Goal: Register for event/course

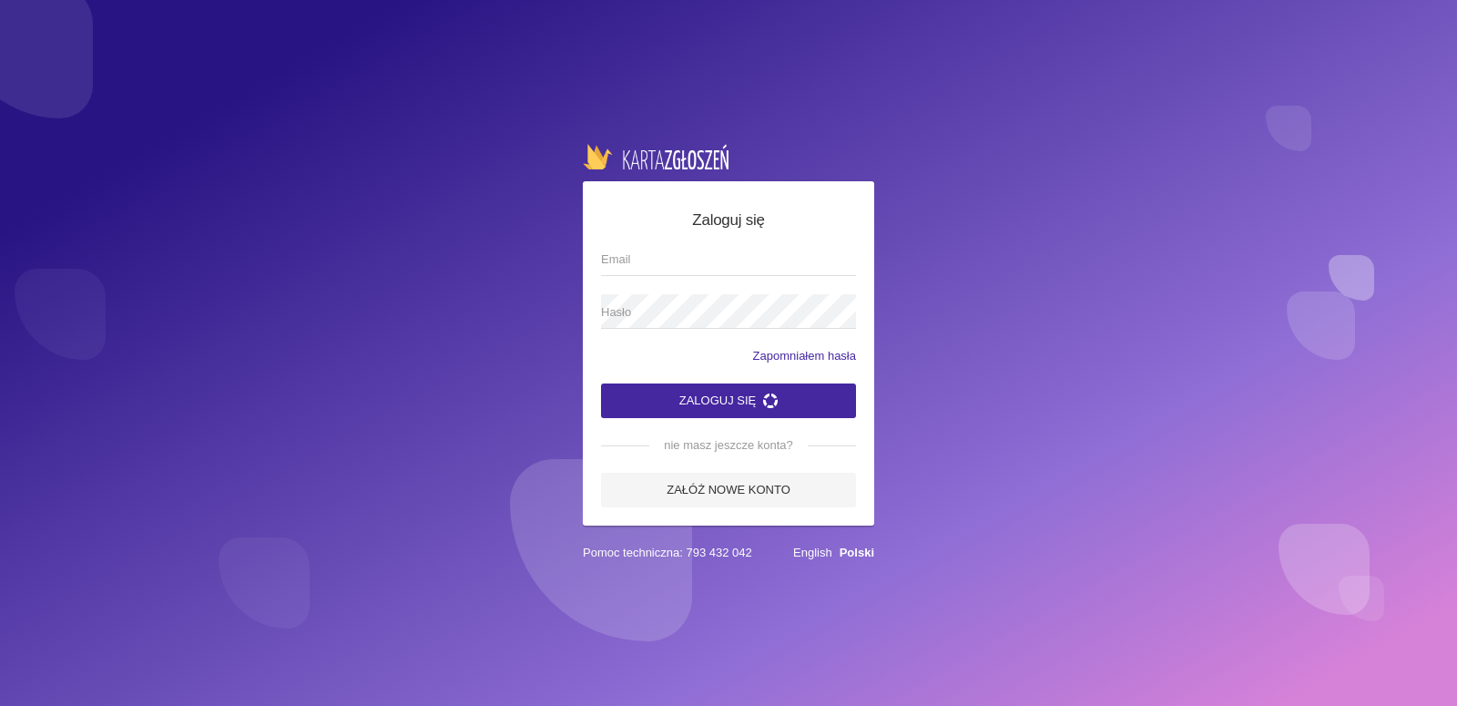
click at [718, 255] on input "Email" at bounding box center [728, 258] width 255 height 35
type input "[EMAIL_ADDRESS][DOMAIN_NAME]"
click at [697, 308] on span "Hasło" at bounding box center [719, 312] width 237 height 18
click at [731, 402] on button "Zaloguj się" at bounding box center [728, 400] width 255 height 35
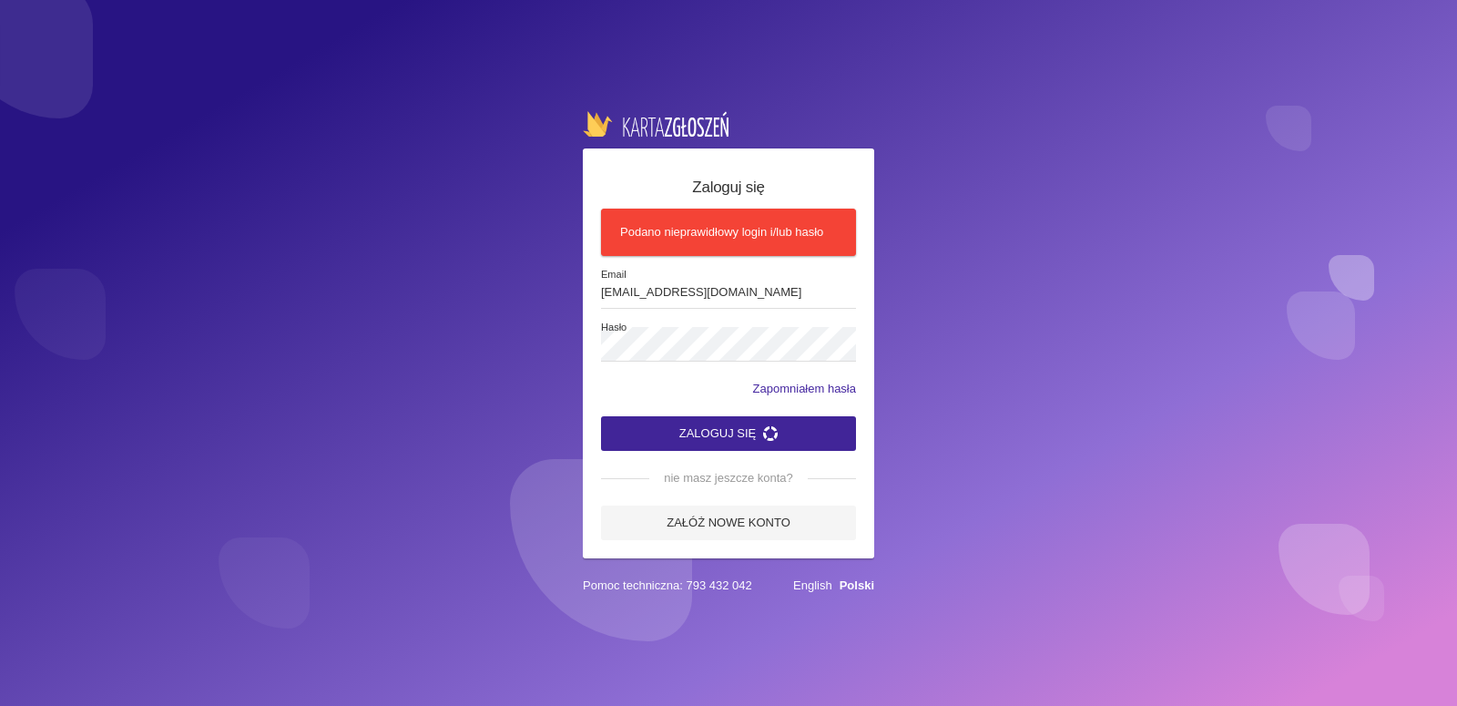
click at [729, 434] on button "Zaloguj się" at bounding box center [728, 433] width 255 height 35
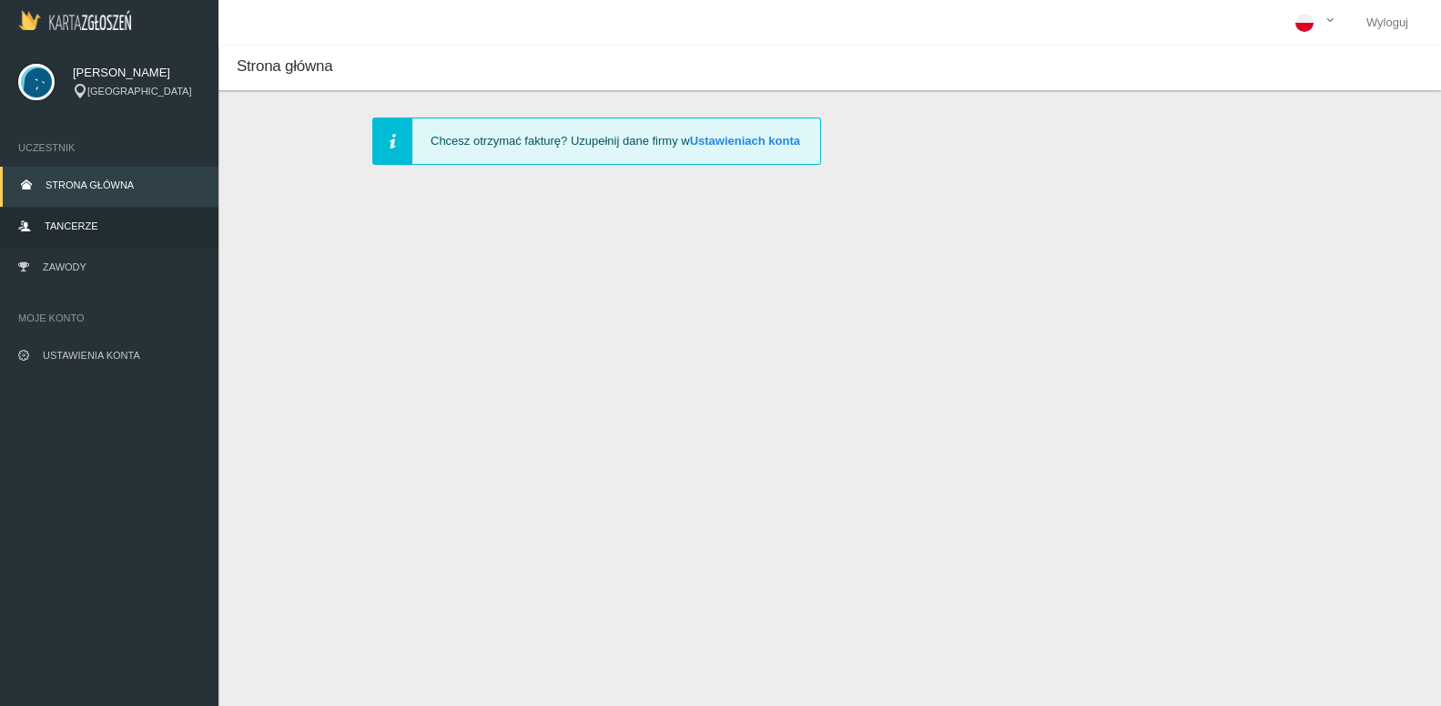
click at [68, 222] on span "Tancerze" at bounding box center [71, 225] width 53 height 11
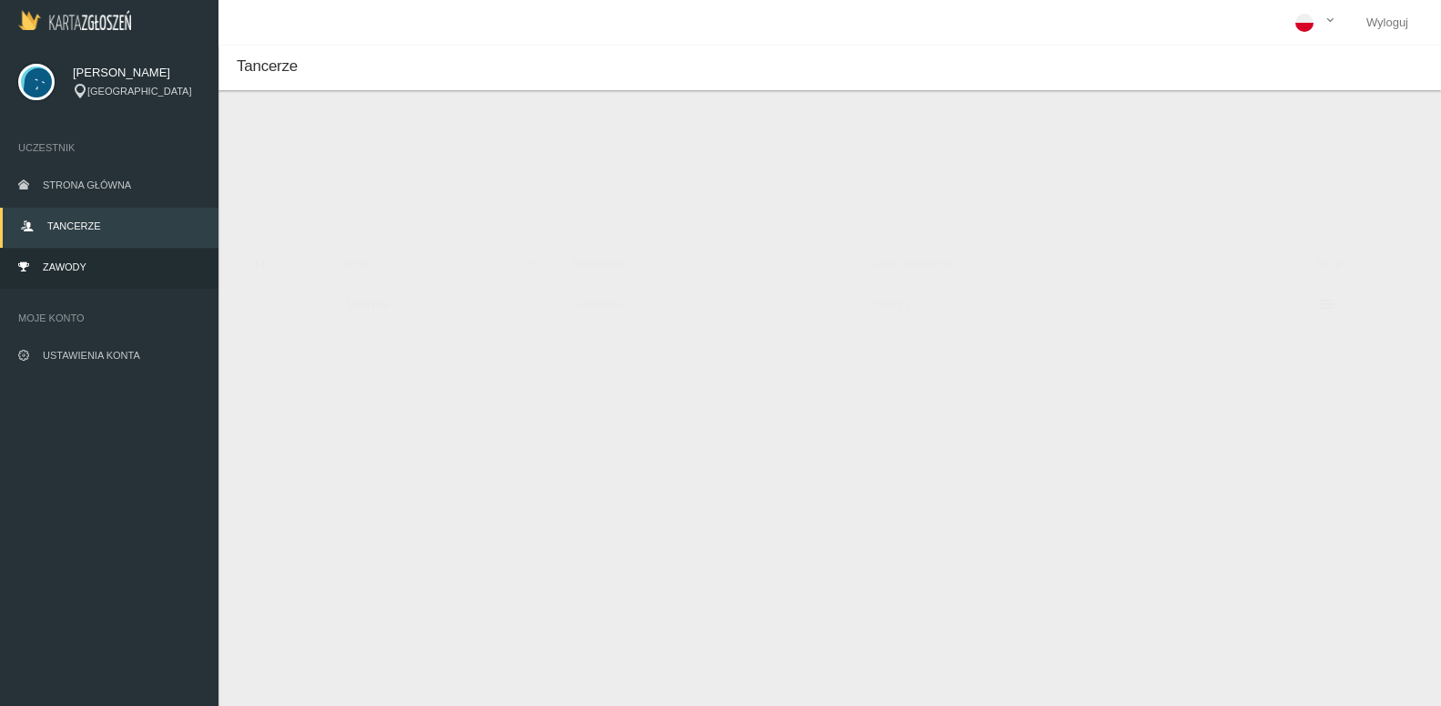
click at [78, 265] on span "Zawody" at bounding box center [65, 266] width 44 height 11
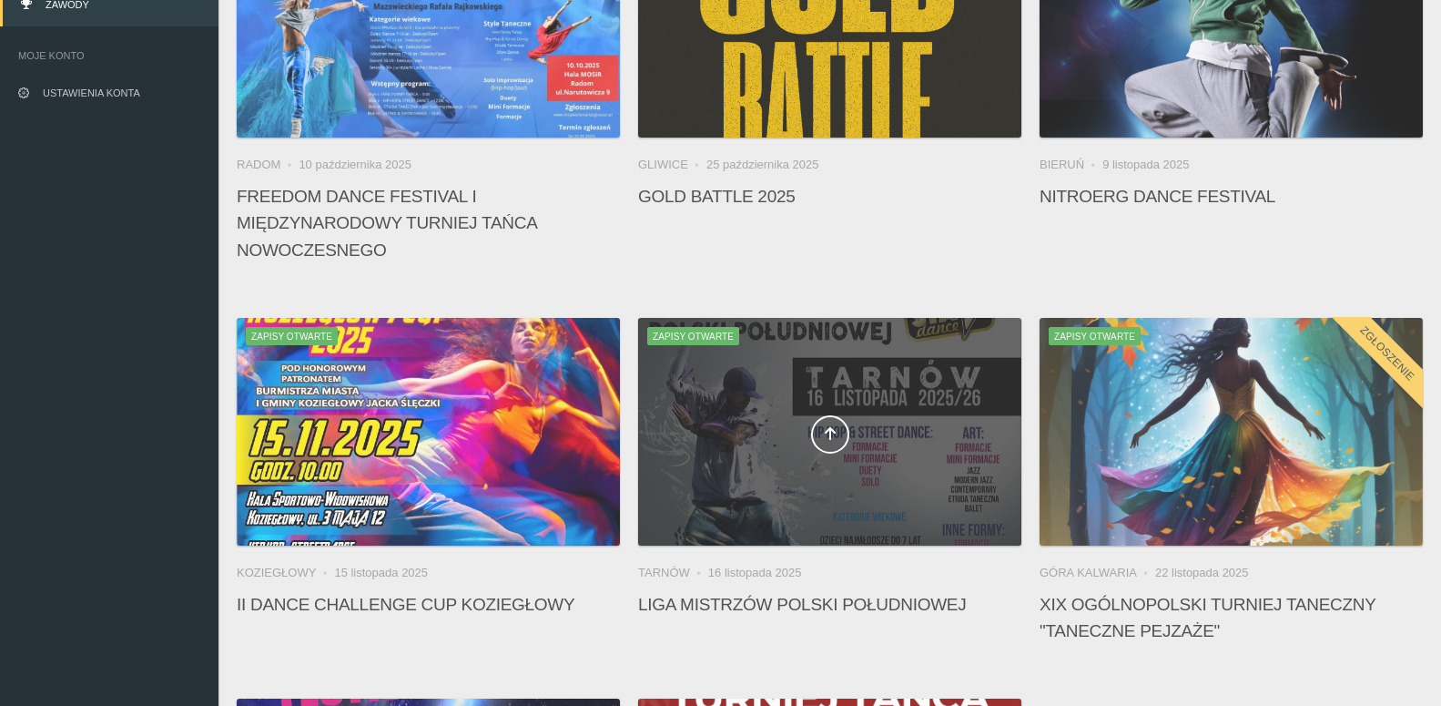
scroll to position [371, 0]
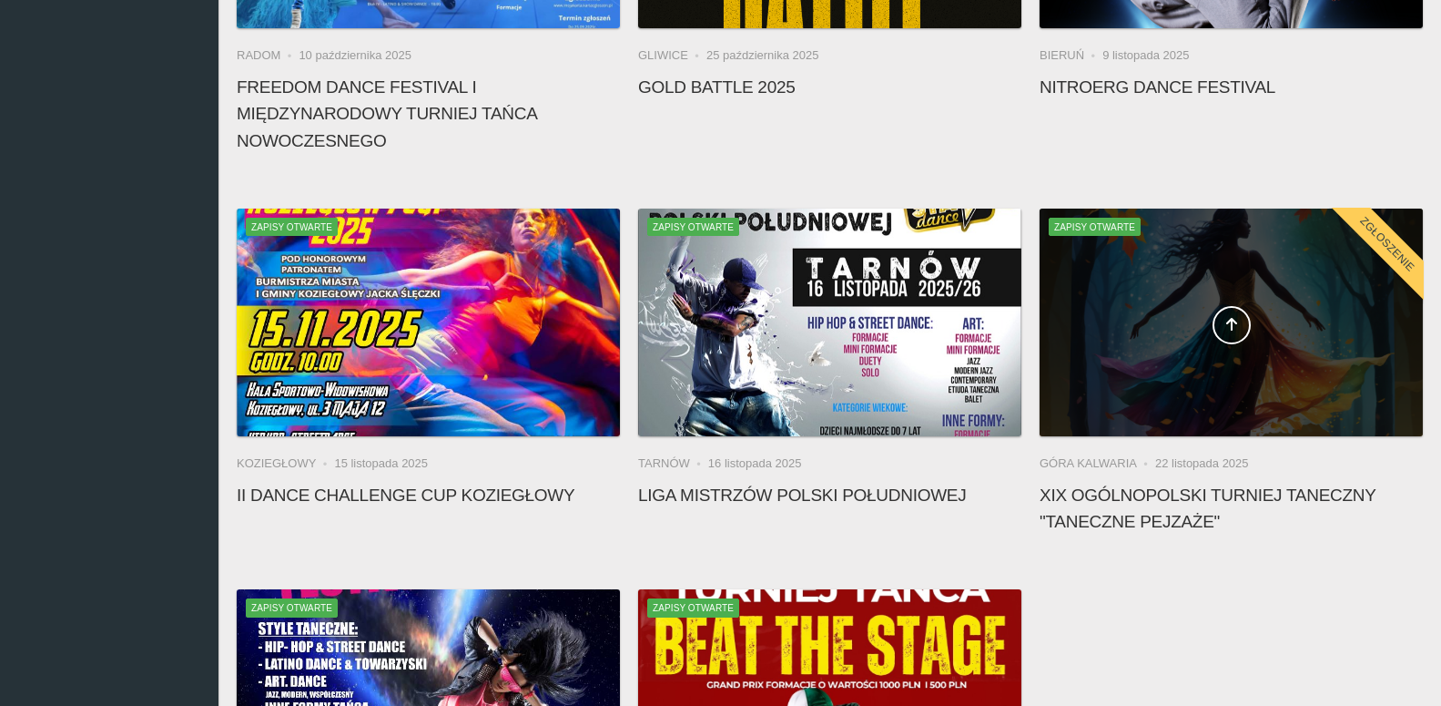
click at [1180, 424] on div at bounding box center [1231, 322] width 383 height 228
click at [1236, 325] on icon at bounding box center [1232, 324] width 15 height 15
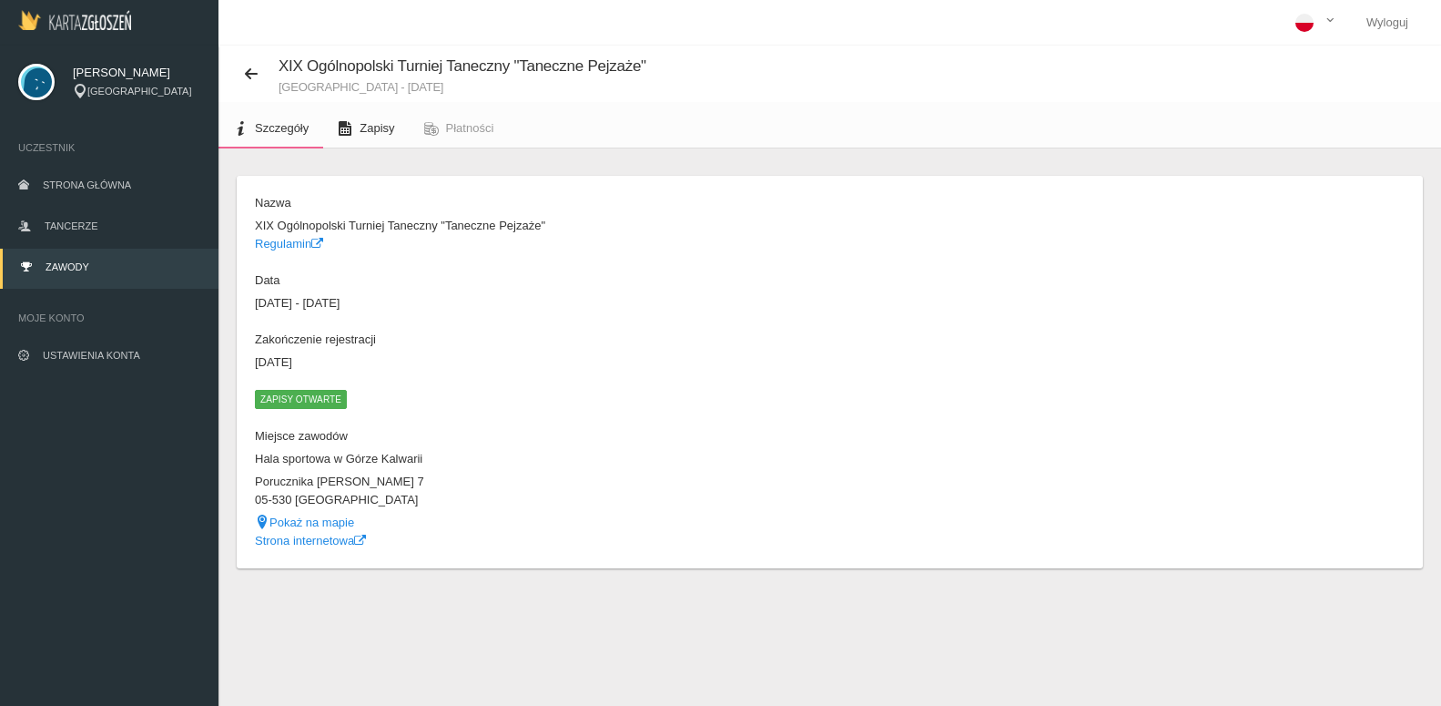
click at [379, 127] on span "Zapisy" at bounding box center [377, 128] width 35 height 14
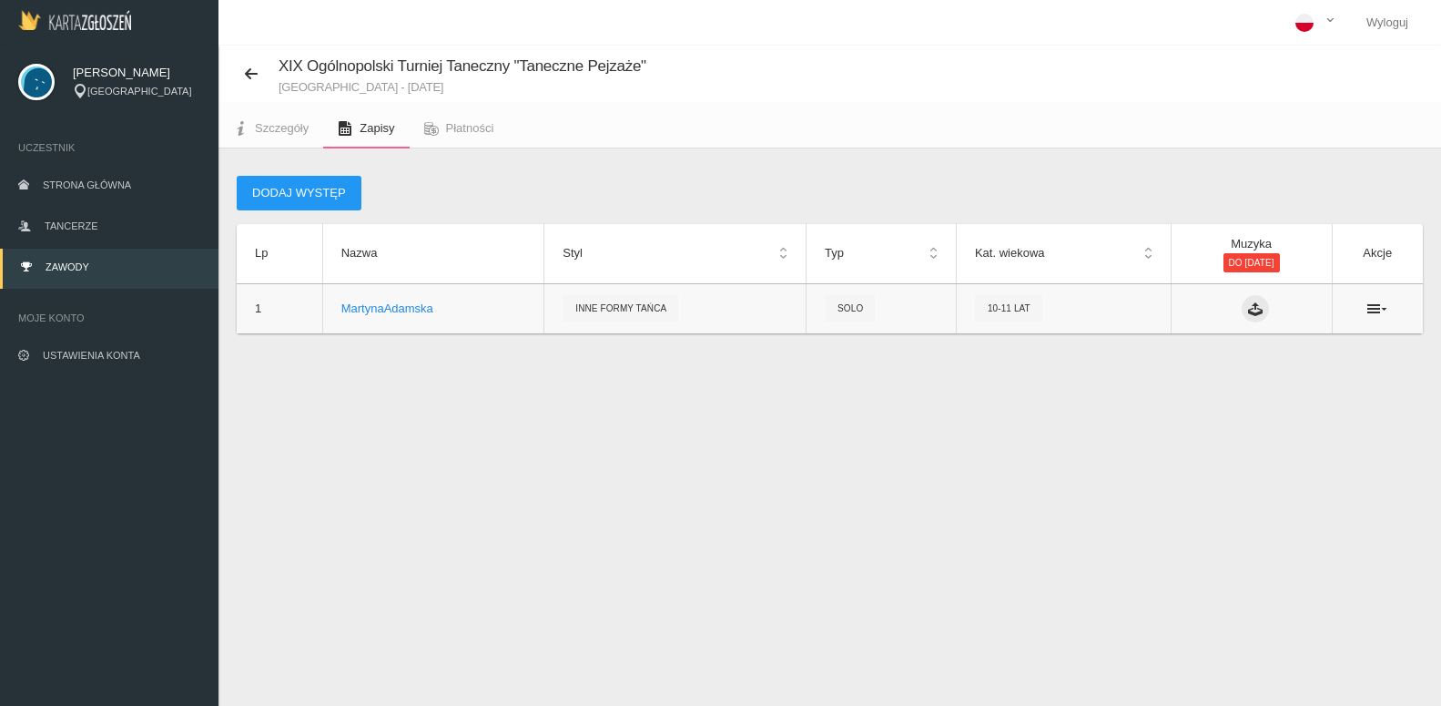
click at [1248, 310] on icon at bounding box center [1255, 308] width 15 height 15
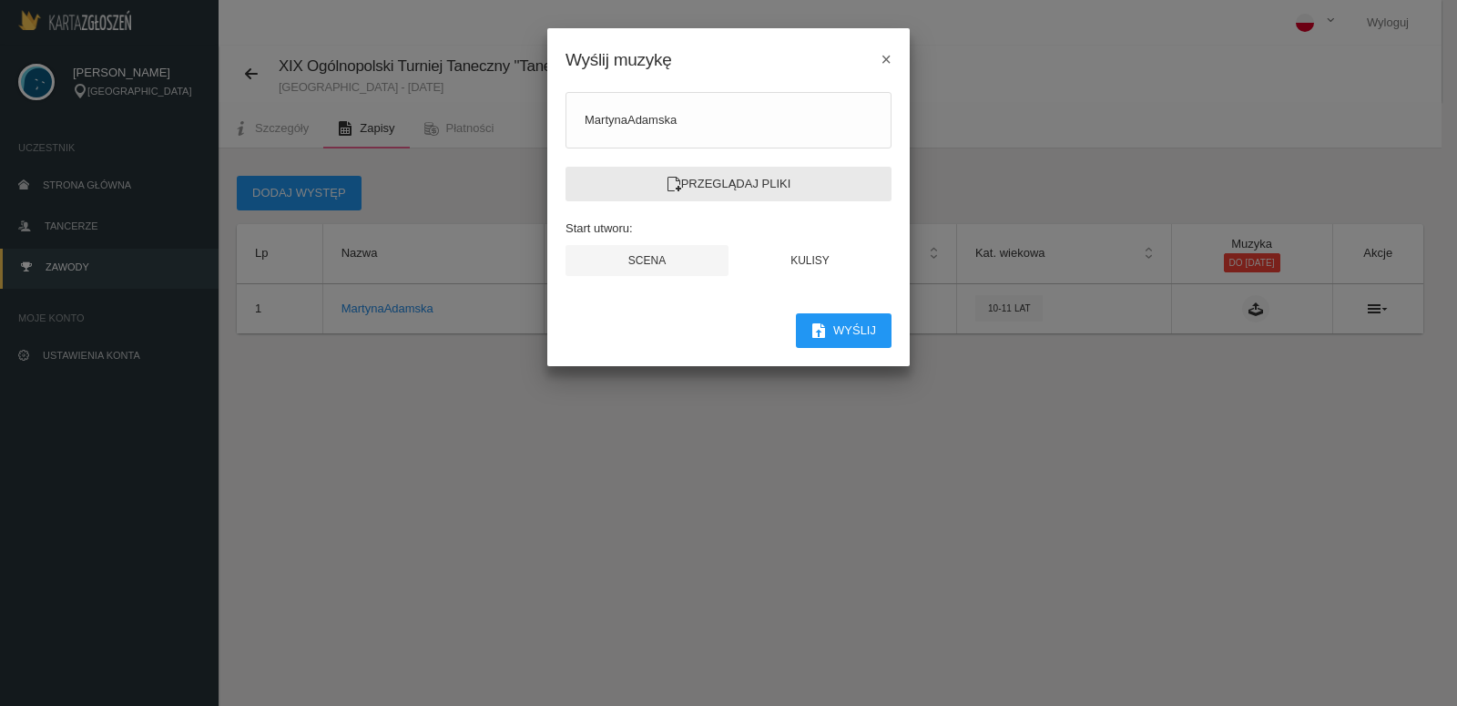
click at [744, 183] on label "Przeglądaj pliki" at bounding box center [728, 184] width 326 height 35
click at [0, 0] on input "Przeglądaj pliki" at bounding box center [0, 0] width 0 height 0
click at [885, 60] on span "×" at bounding box center [886, 59] width 10 height 20
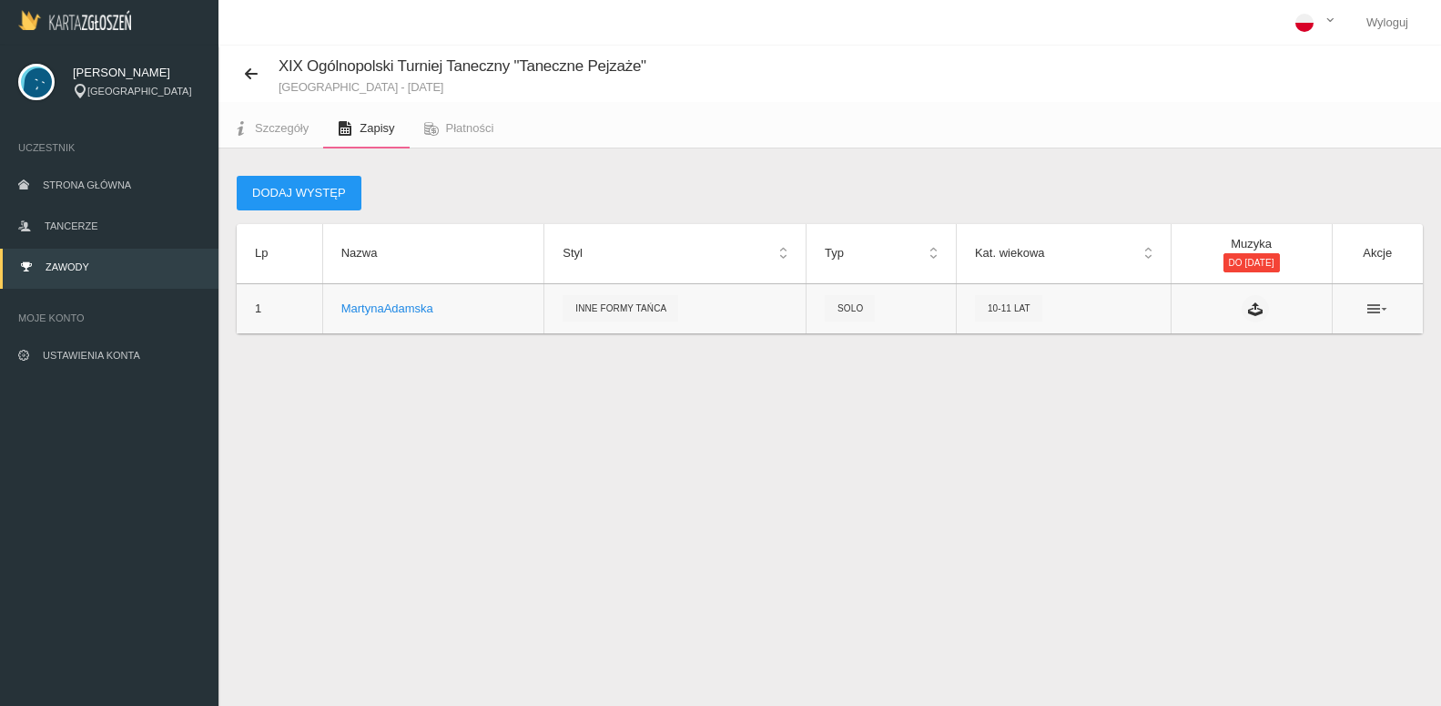
click at [1386, 310] on icon at bounding box center [1378, 308] width 20 height 15
click at [417, 310] on p "[PERSON_NAME]" at bounding box center [433, 309] width 185 height 18
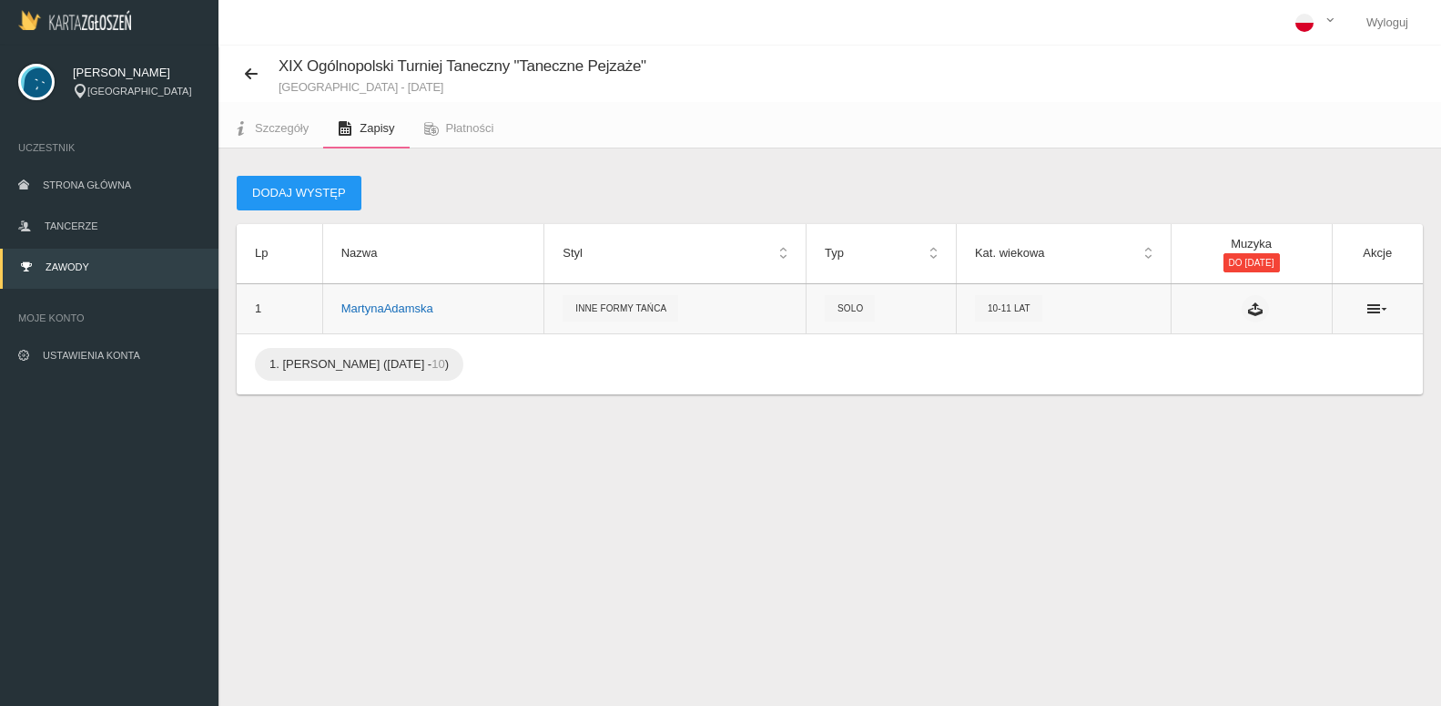
click at [407, 309] on p "[PERSON_NAME]" at bounding box center [433, 309] width 185 height 18
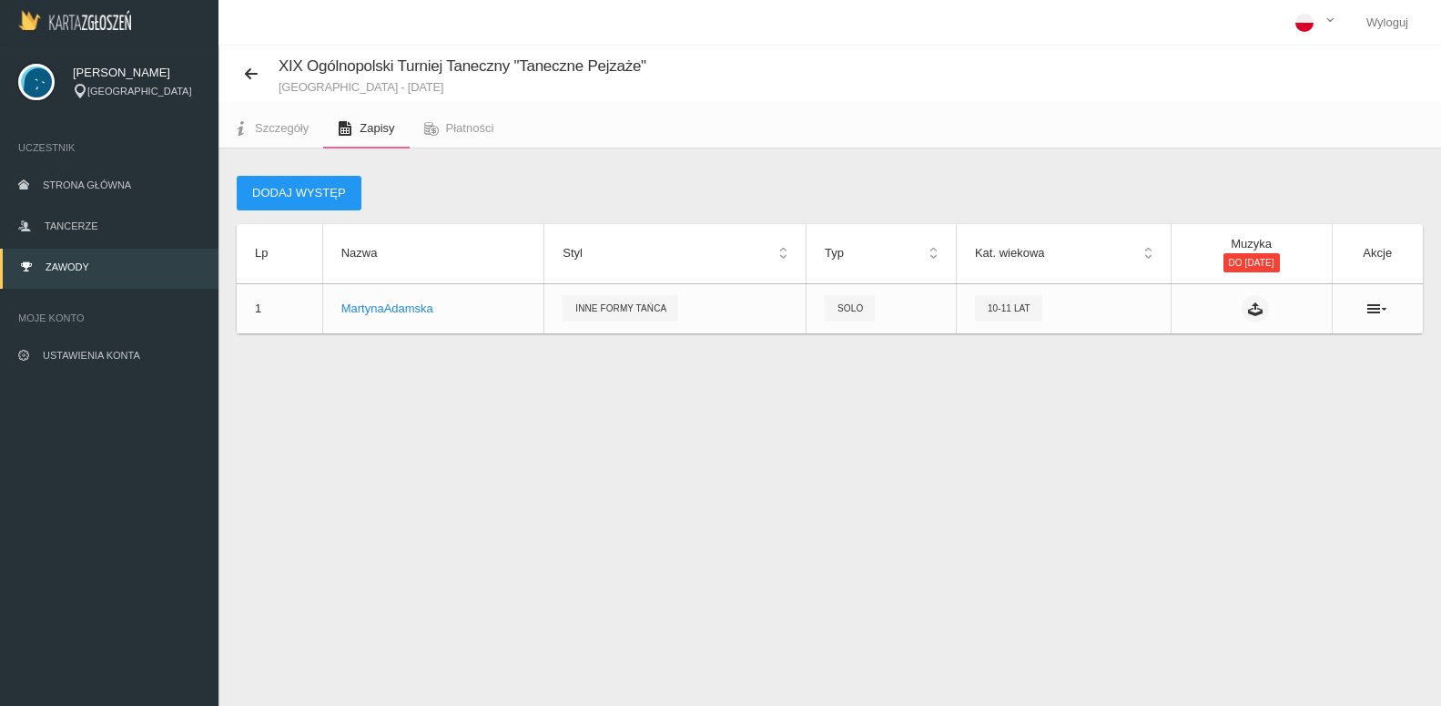
click at [556, 416] on div "XIX Ogólnopolski Turniej Taneczny "Taneczne Pejzaże" Góra Kalwaria - [DATE] Szc…" at bounding box center [830, 399] width 1223 height 706
click at [723, 408] on div "XIX Ogólnopolski Turniej Taneczny "Taneczne Pejzaże" Góra Kalwaria - [DATE] Szc…" at bounding box center [830, 399] width 1223 height 706
